Goal: Find specific page/section: Find specific page/section

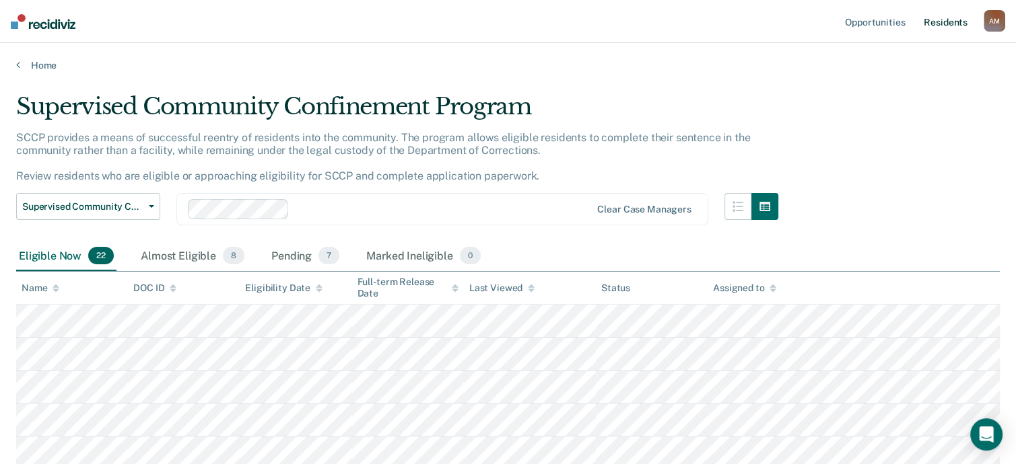
click at [937, 22] on link "Resident s" at bounding box center [945, 21] width 49 height 43
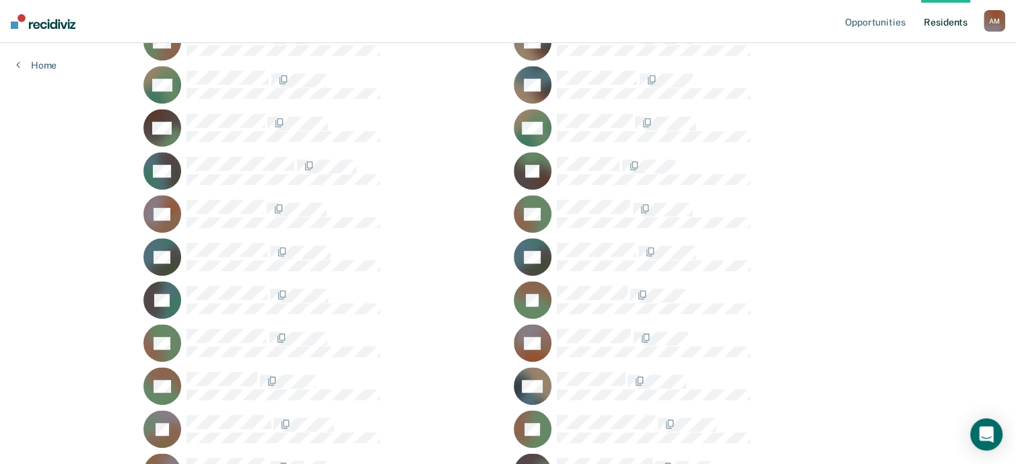
scroll to position [905, 0]
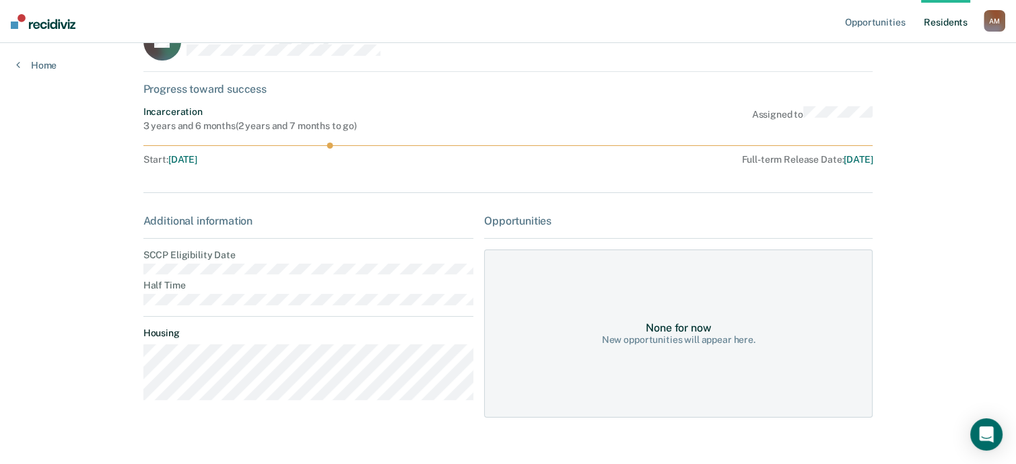
scroll to position [65, 0]
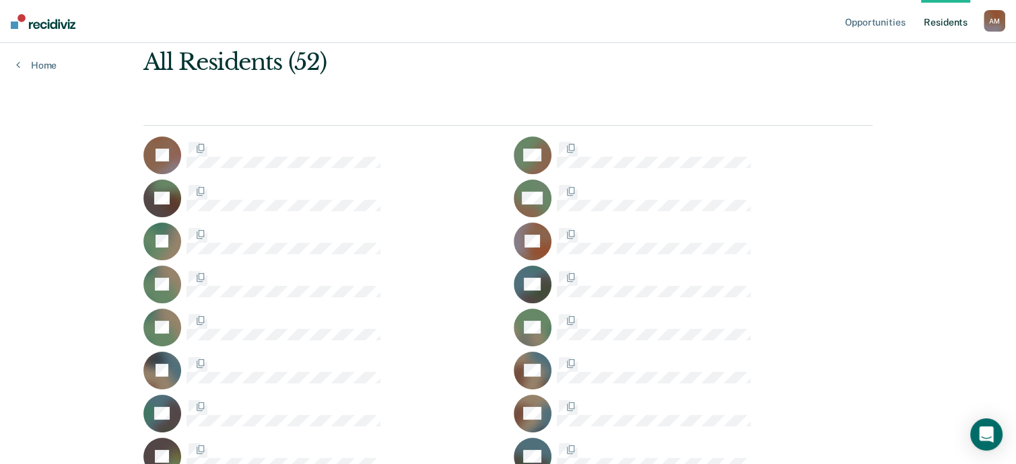
scroll to position [905, 0]
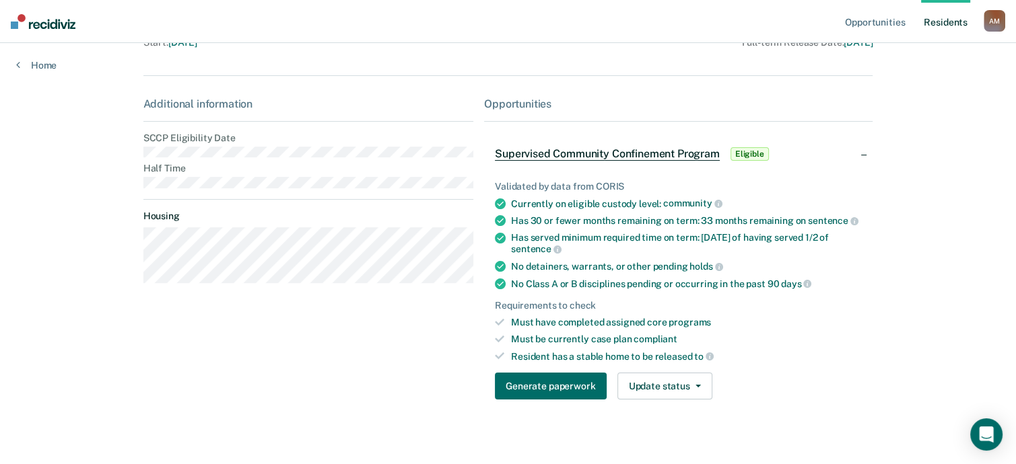
scroll to position [172, 0]
